Goal: Check status: Check status

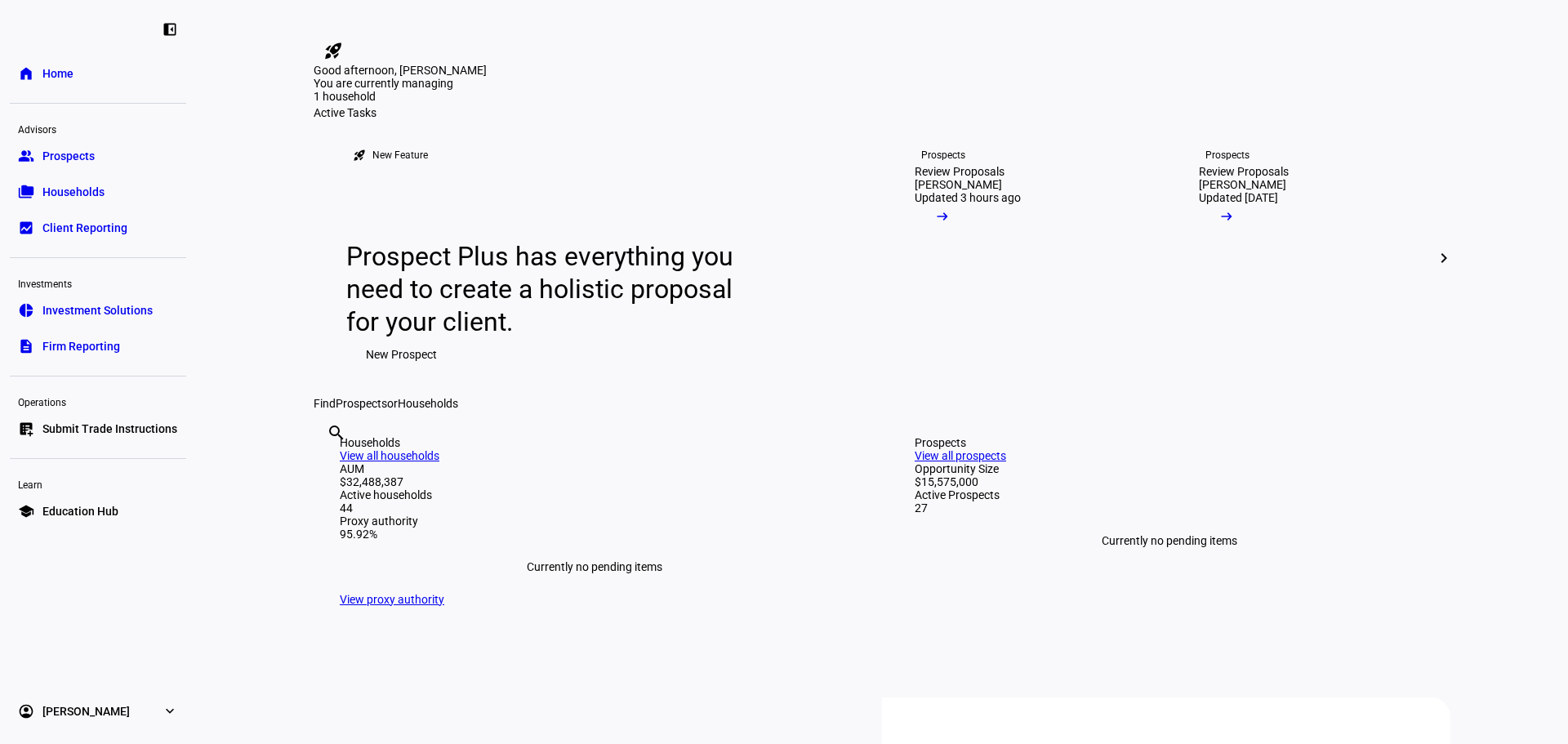
click at [330, 464] on input "text" at bounding box center [328, 454] width 4 height 19
type input "[PERSON_NAME]"
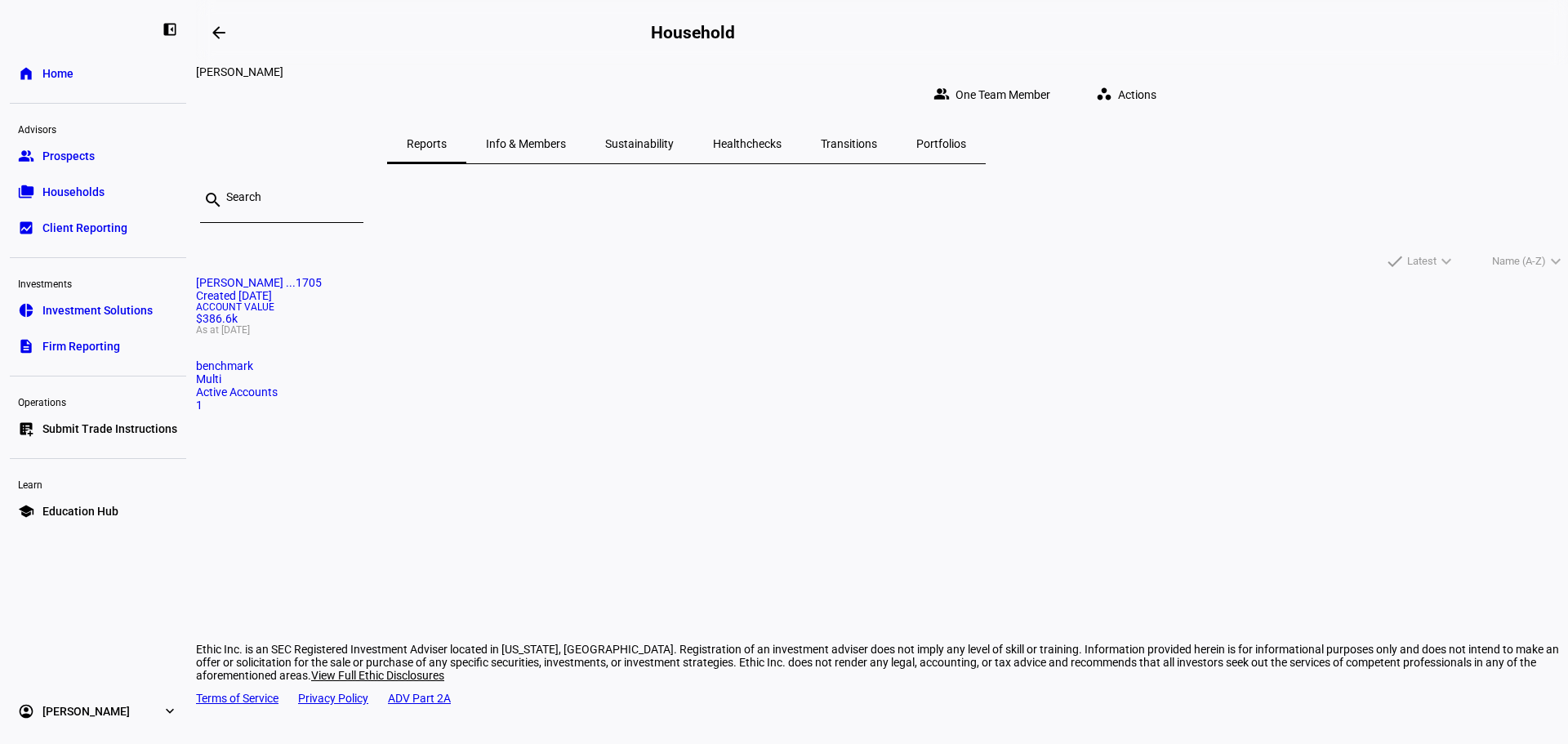
click at [605, 312] on span "Account Value" at bounding box center [882, 306] width 1372 height 10
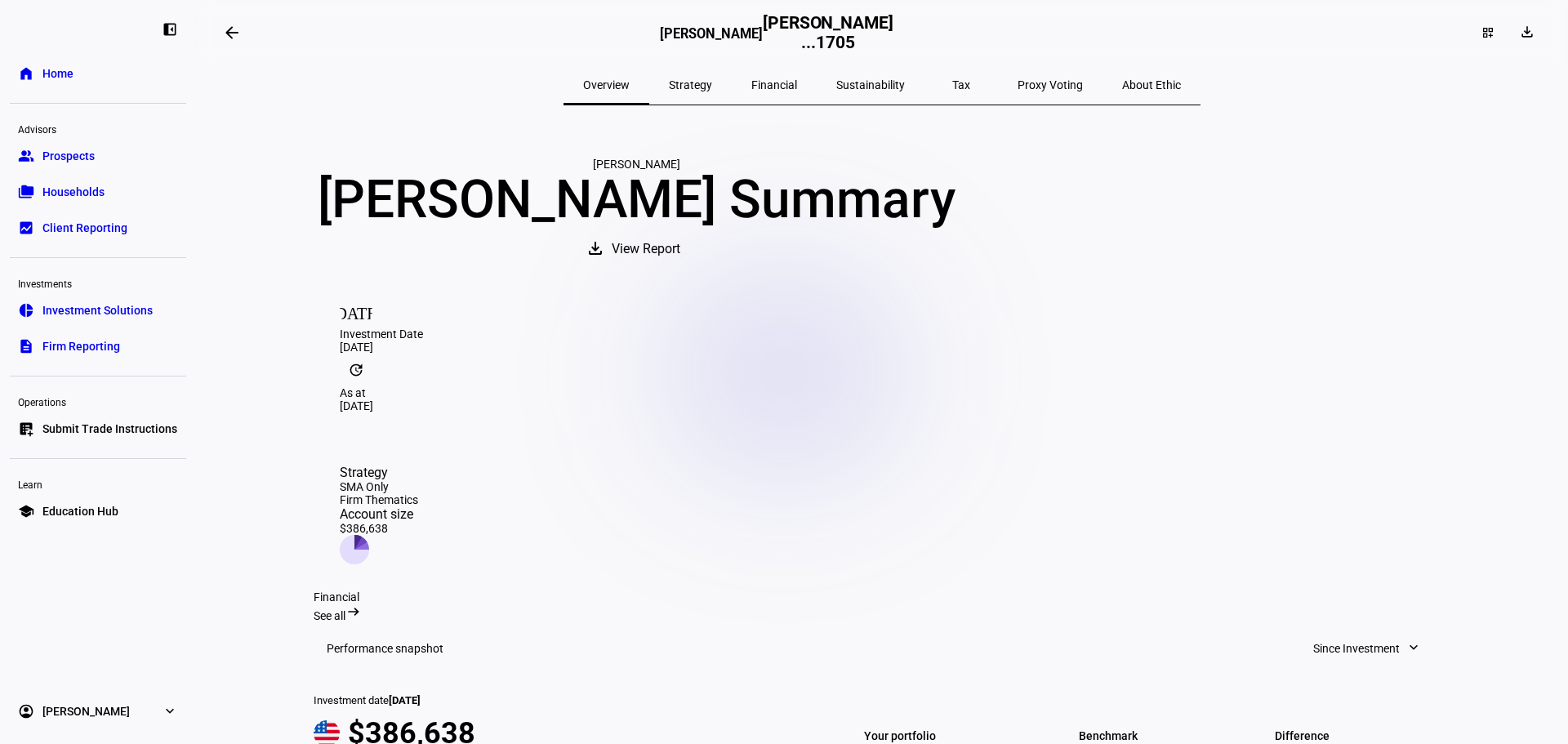
click at [418, 464] on div "Strategy SMA Only Firm Thematics Account size $386,638" at bounding box center [379, 513] width 78 height 99
click at [357, 327] on mat-icon "[DATE]" at bounding box center [356, 311] width 33 height 33
click at [712, 79] on span "Strategy" at bounding box center [690, 85] width 43 height 12
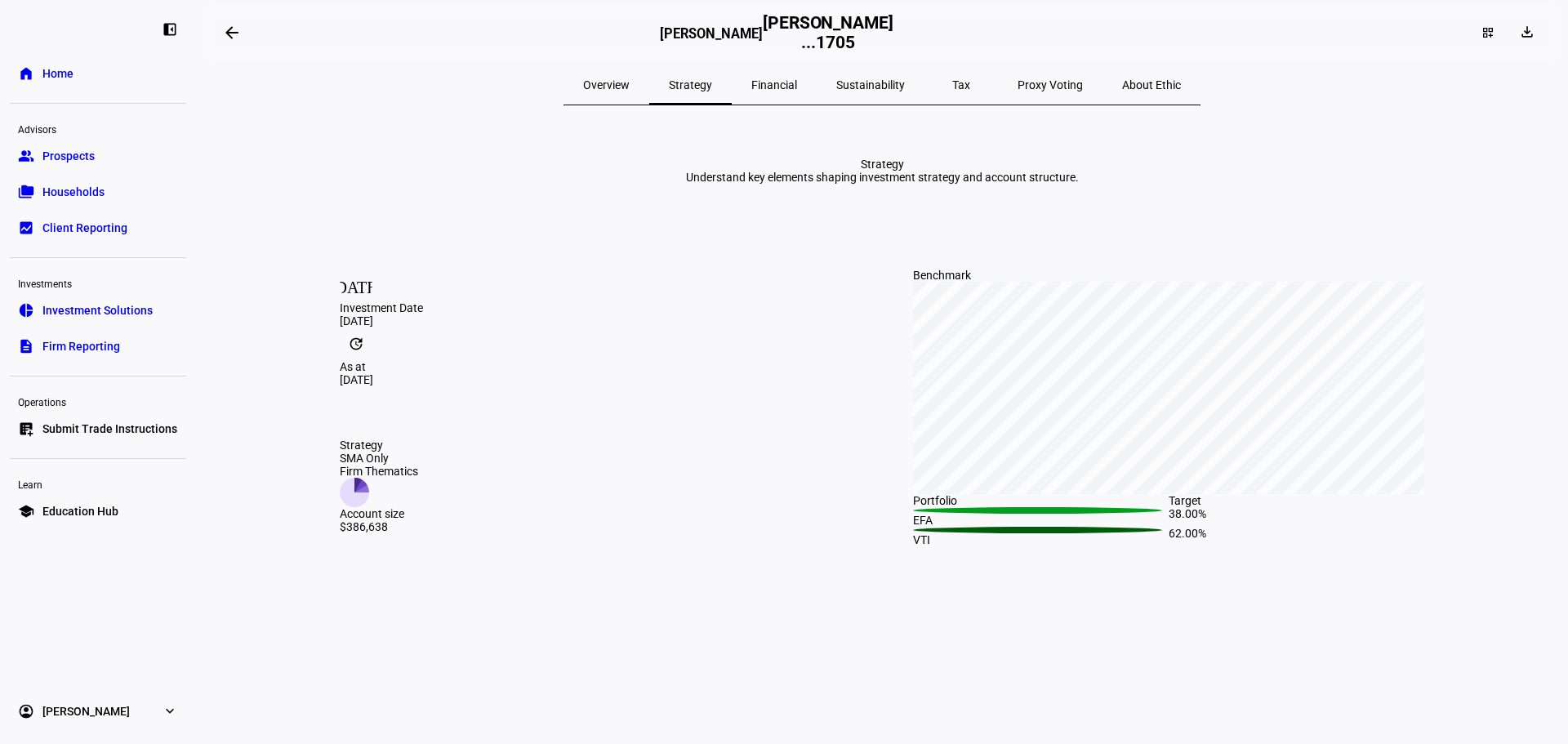
click at [797, 88] on span "Financial" at bounding box center [774, 85] width 46 height 12
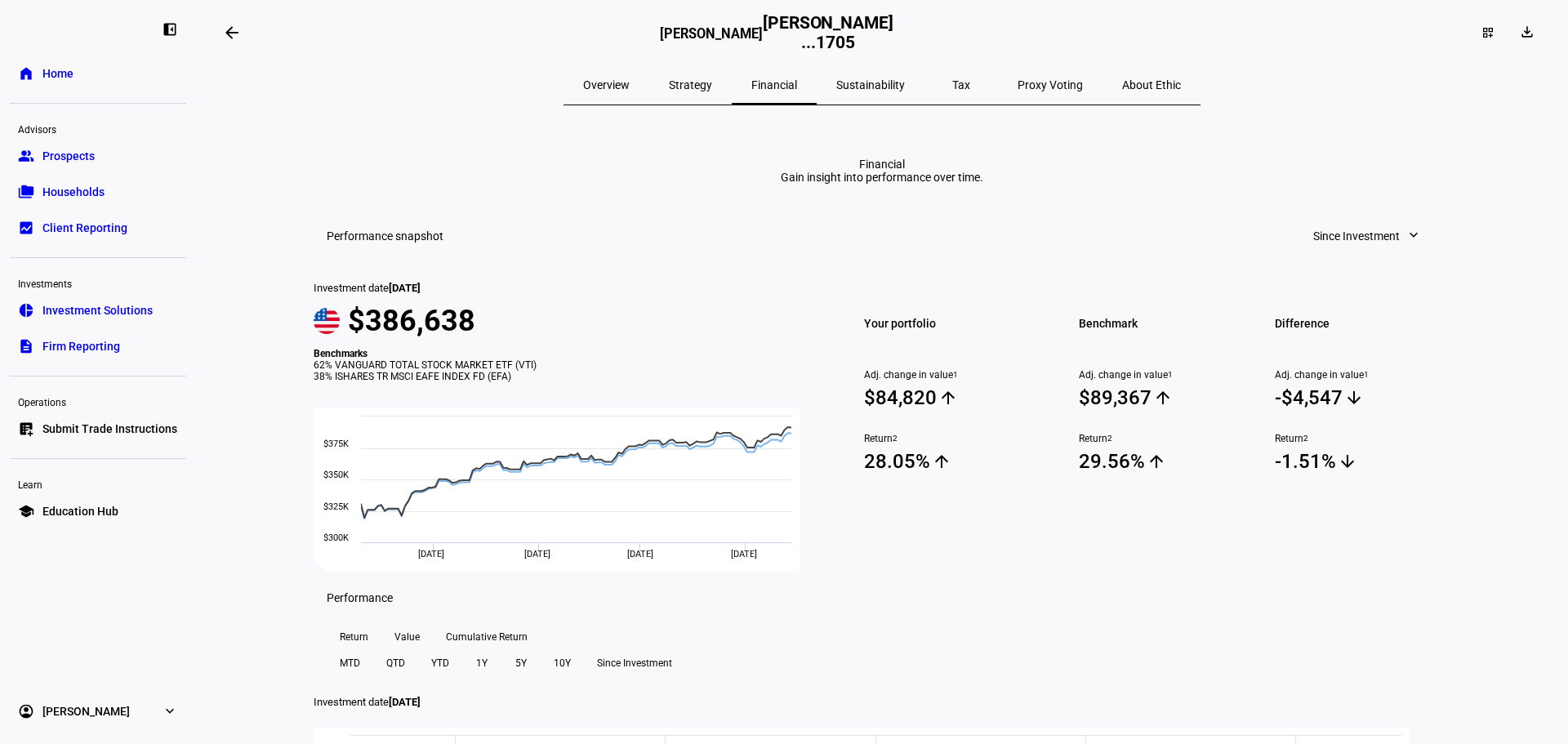
click at [703, 82] on span "Strategy" at bounding box center [690, 85] width 43 height 12
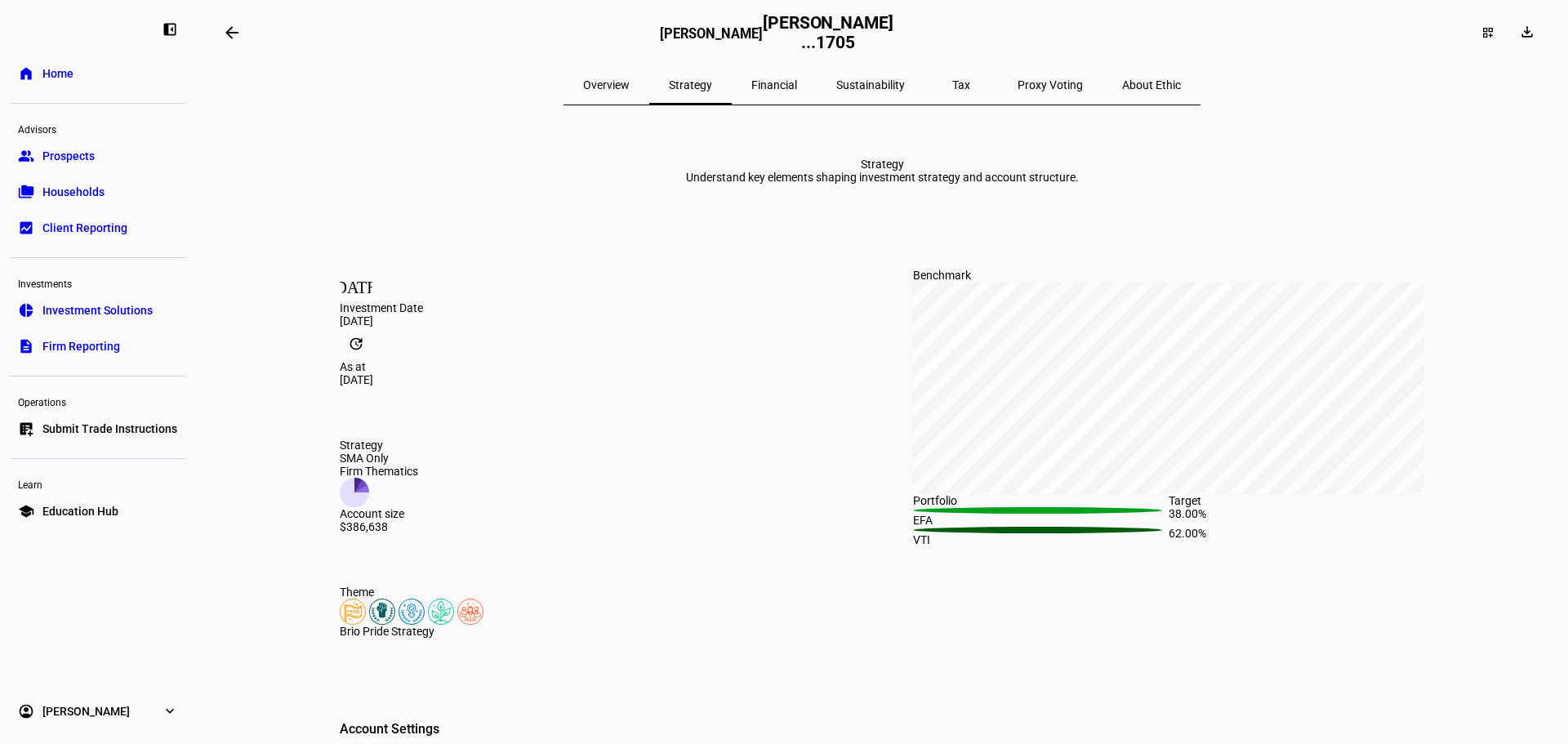
click at [796, 85] on span "Financial" at bounding box center [774, 85] width 46 height 12
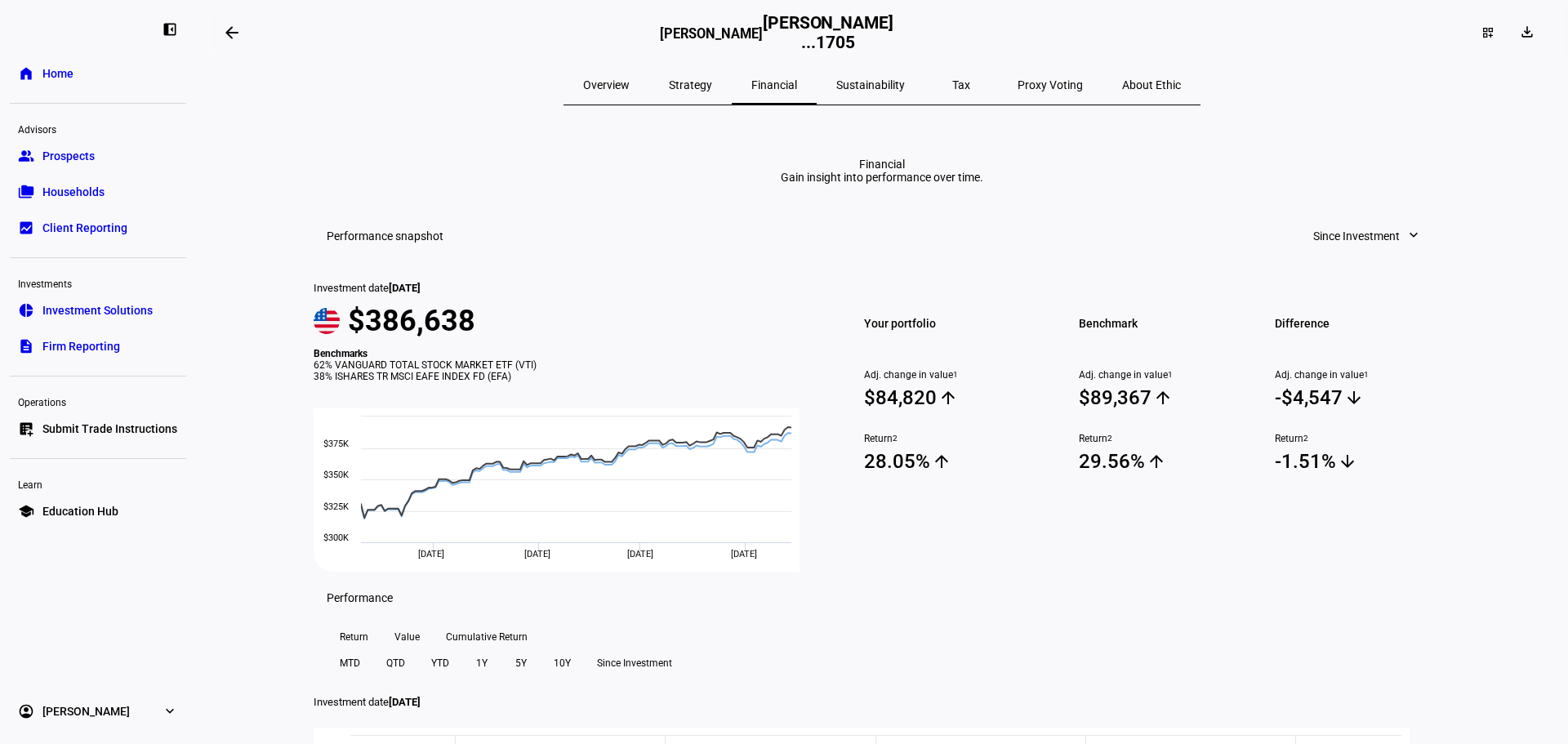
click at [712, 77] on span "Strategy" at bounding box center [690, 85] width 43 height 39
